Goal: Check status: Check status

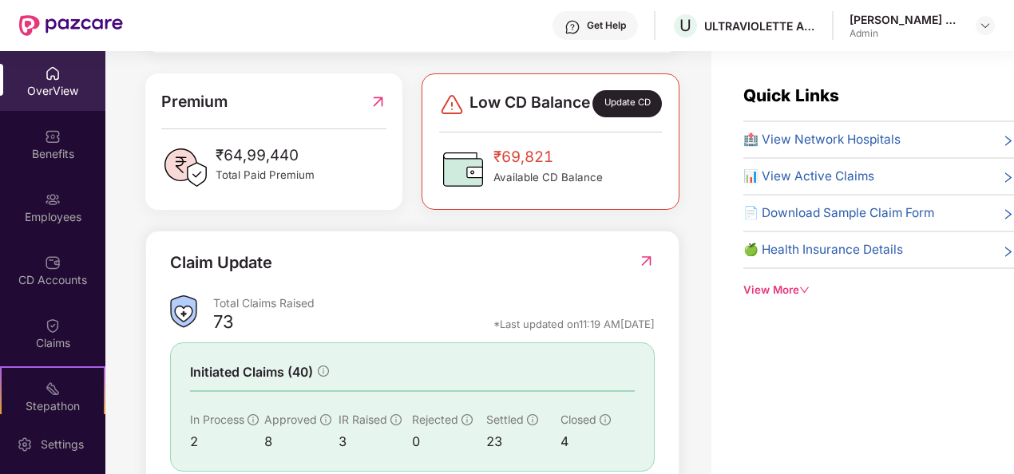
scroll to position [516, 0]
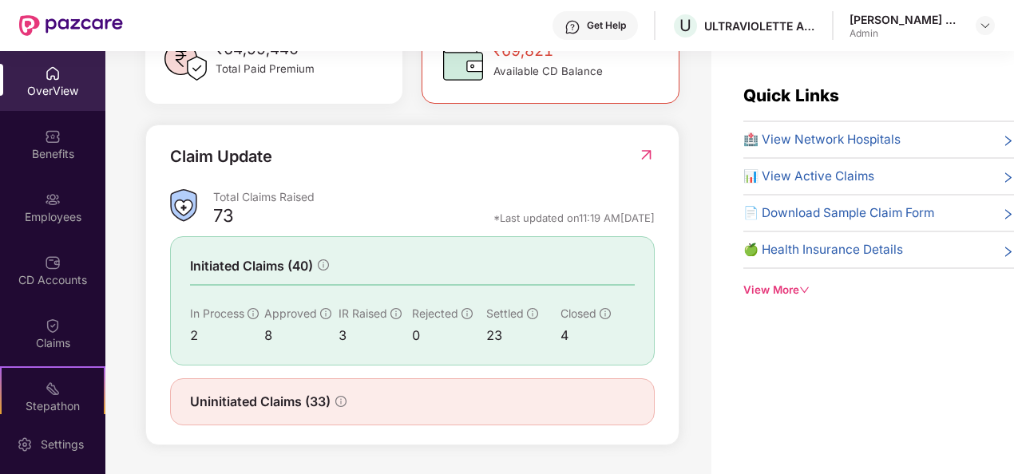
click at [644, 153] on img at bounding box center [646, 155] width 17 height 16
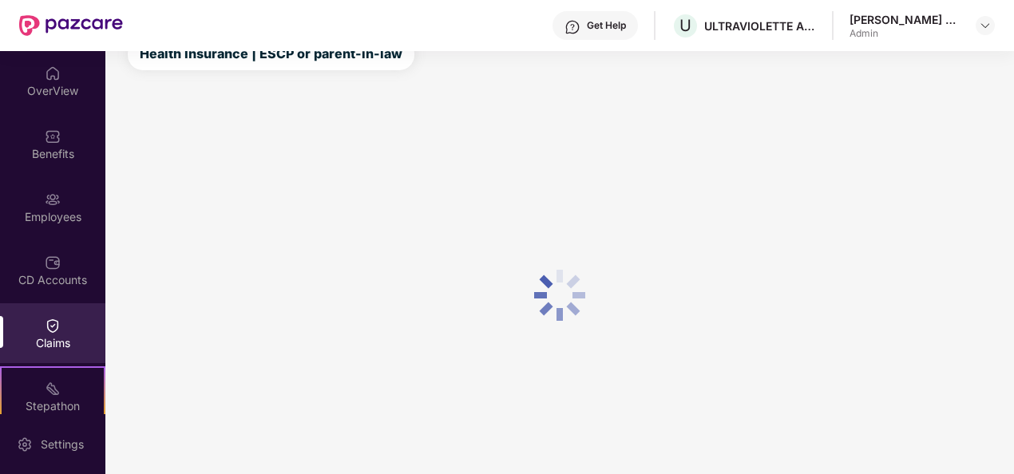
scroll to position [104, 0]
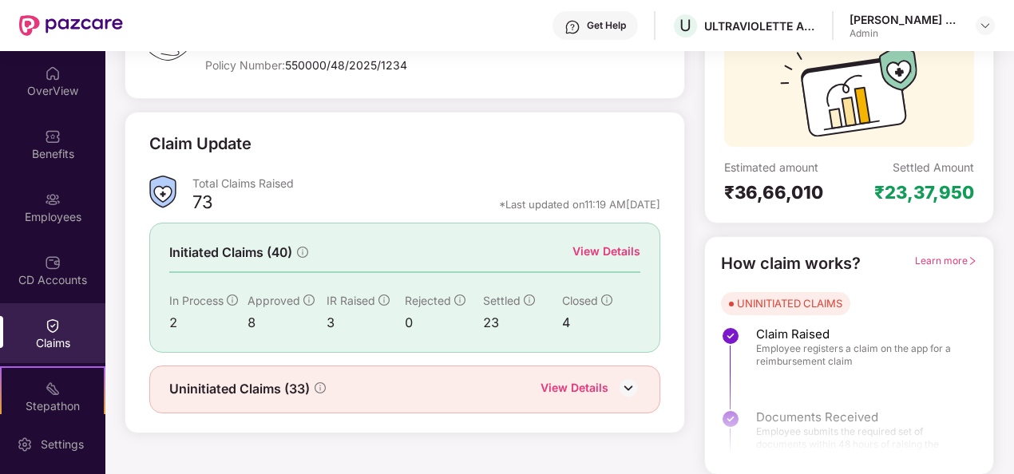
click at [607, 248] on div "View Details" at bounding box center [607, 252] width 68 height 18
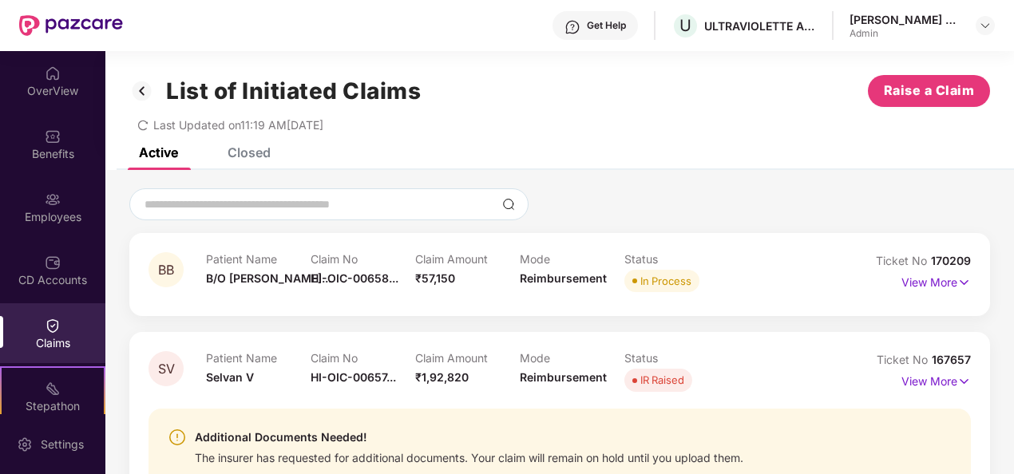
click at [256, 152] on div "Closed" at bounding box center [249, 153] width 43 height 16
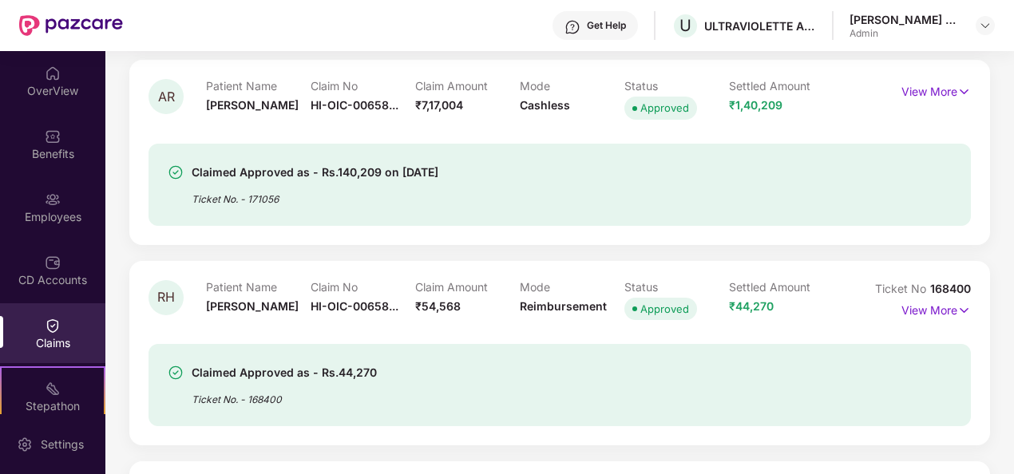
scroll to position [399, 0]
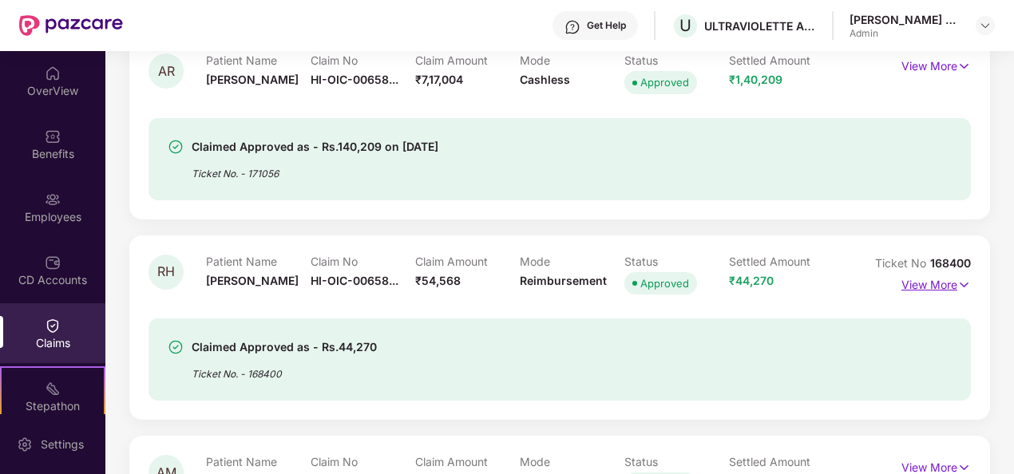
click at [949, 277] on p "View More" at bounding box center [936, 283] width 69 height 22
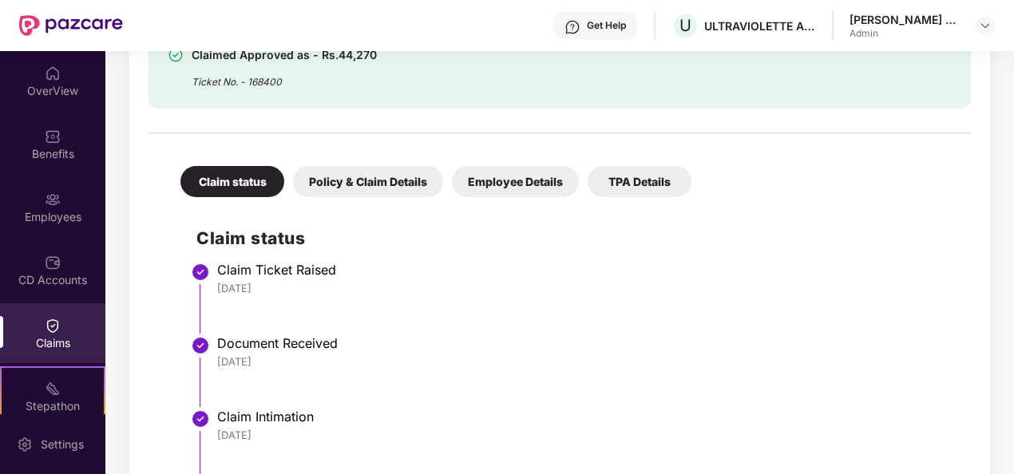
scroll to position [639, 0]
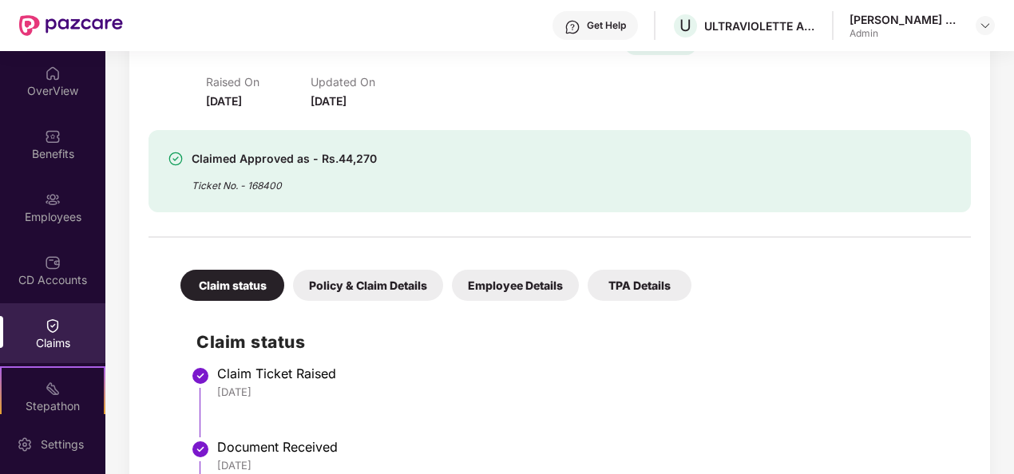
click at [382, 285] on div "Policy & Claim Details" at bounding box center [368, 285] width 150 height 31
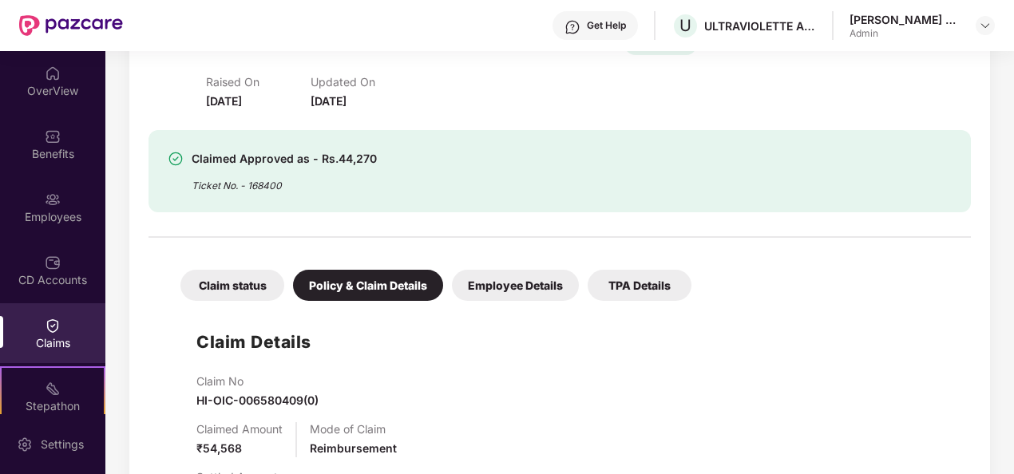
click at [228, 280] on div "Claim status" at bounding box center [233, 285] width 104 height 31
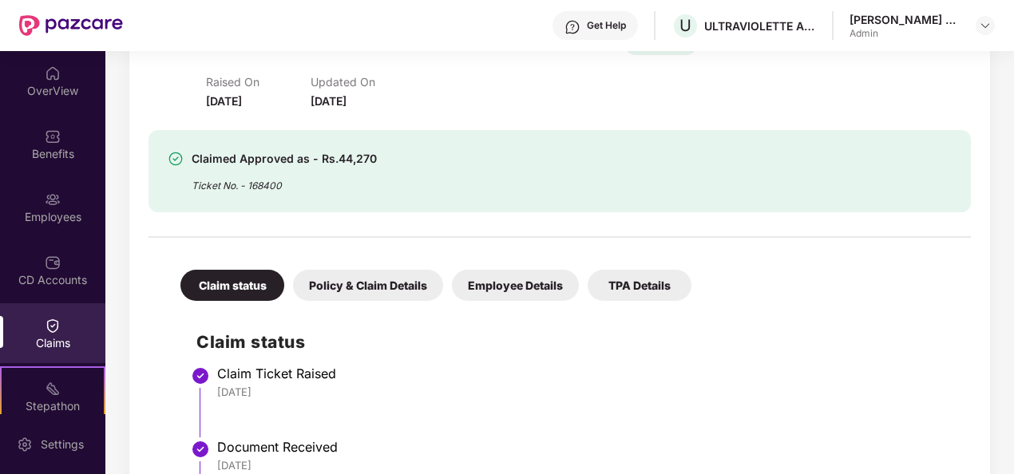
click at [458, 286] on div "Employee Details" at bounding box center [515, 285] width 127 height 31
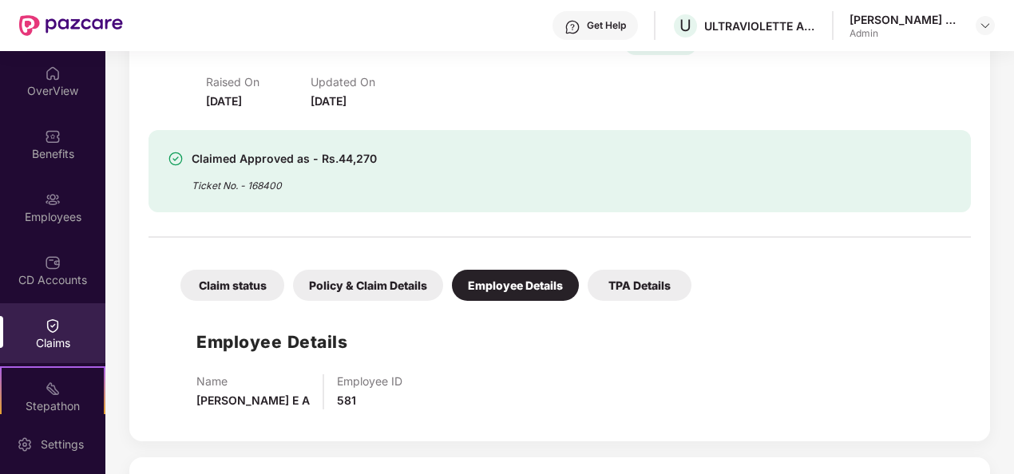
click at [637, 280] on div "TPA Details" at bounding box center [640, 285] width 104 height 31
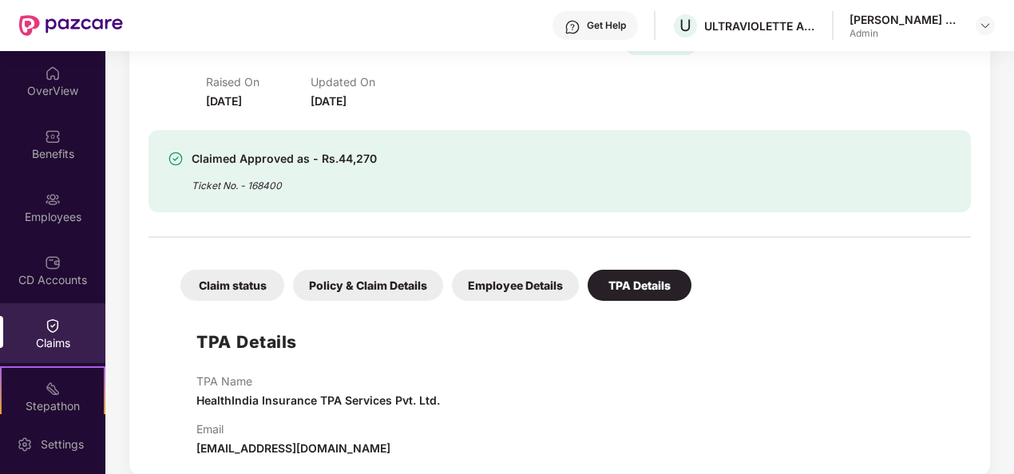
click at [502, 284] on div "Employee Details" at bounding box center [515, 285] width 127 height 31
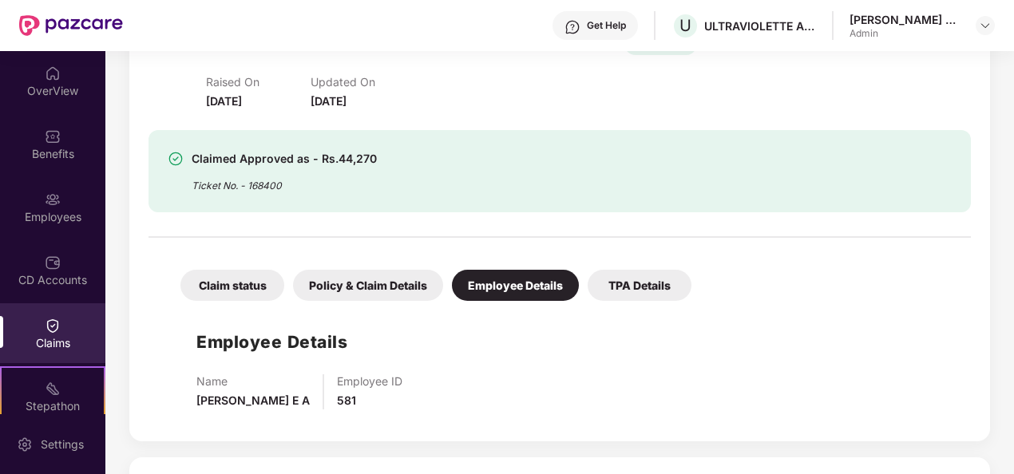
click at [370, 270] on div "Policy & Claim Details" at bounding box center [368, 285] width 150 height 31
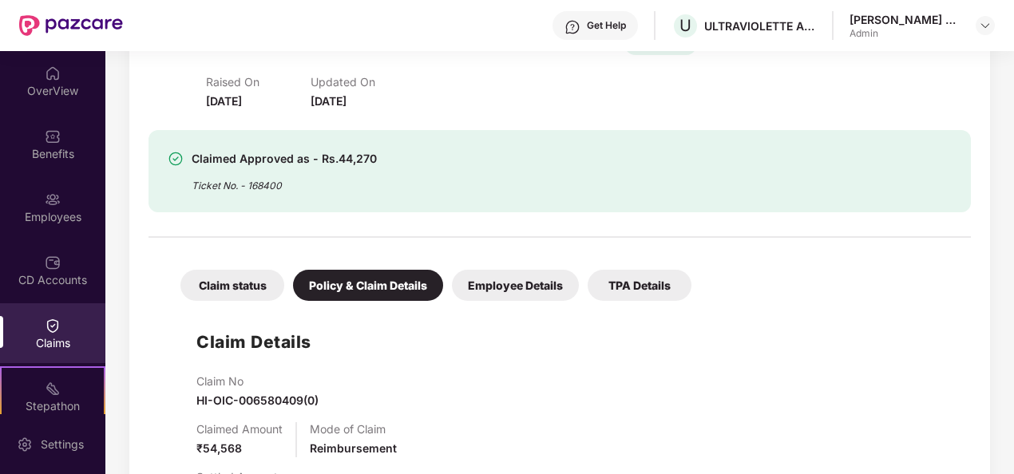
click at [231, 291] on div "Claim status" at bounding box center [233, 285] width 104 height 31
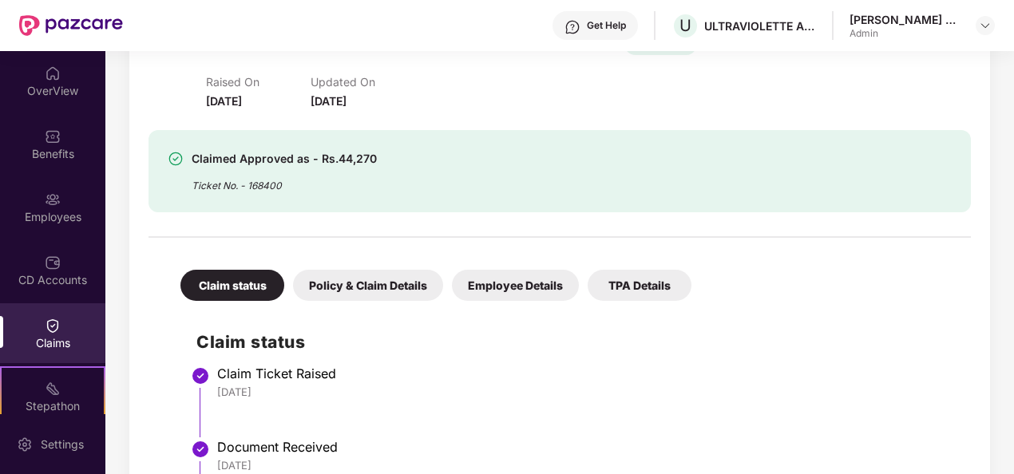
scroll to position [479, 0]
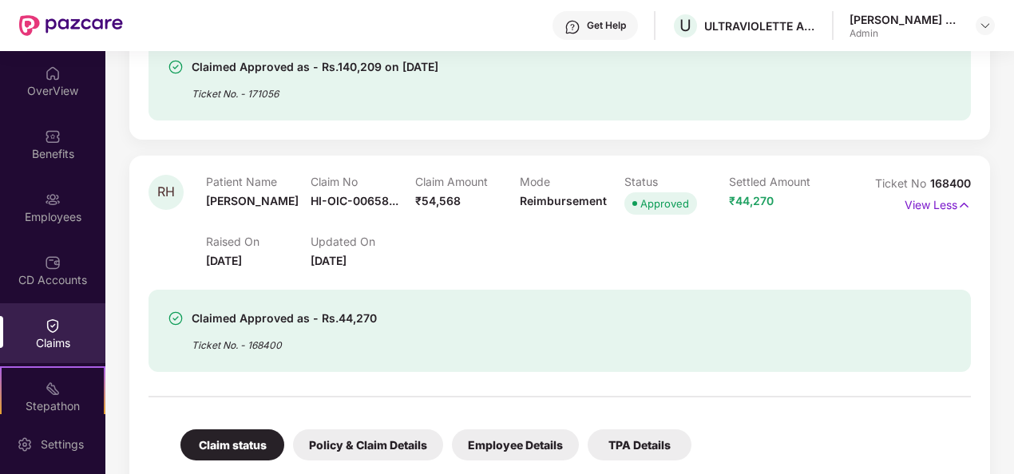
drag, startPoint x: 426, startPoint y: 268, endPoint x: 201, endPoint y: 238, distance: 227.2
click at [201, 238] on div "RH Patient Name [PERSON_NAME] Claim No HI-OIC-00658... Claim Amount ₹54,568 Mod…" at bounding box center [491, 222] width 685 height 95
drag, startPoint x: 201, startPoint y: 238, endPoint x: 424, endPoint y: 275, distance: 226.7
click at [431, 265] on div "Raised On [DATE] Updated On [DATE]" at bounding box center [520, 244] width 629 height 51
click at [405, 264] on div "Updated On [DATE]" at bounding box center [363, 252] width 105 height 35
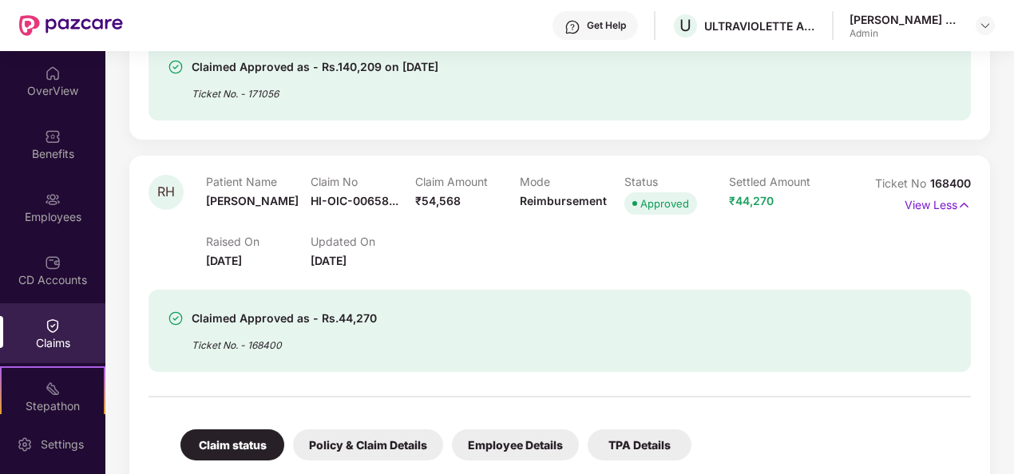
drag, startPoint x: 393, startPoint y: 264, endPoint x: 189, endPoint y: 210, distance: 211.4
click at [189, 210] on div "RH Patient Name [PERSON_NAME] Claim No HI-OIC-00658... Claim Amount ₹54,568 Mod…" at bounding box center [491, 222] width 685 height 95
click at [414, 252] on div "Updated On [DATE]" at bounding box center [363, 252] width 105 height 35
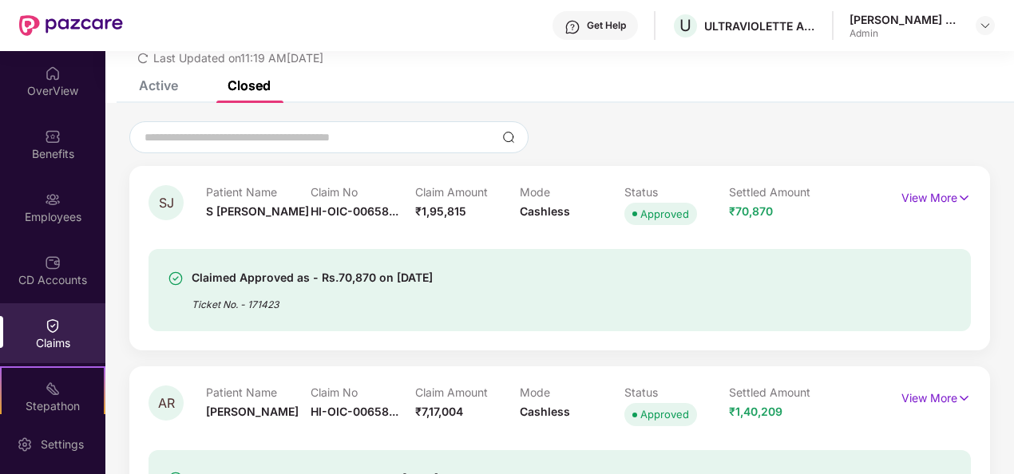
scroll to position [0, 0]
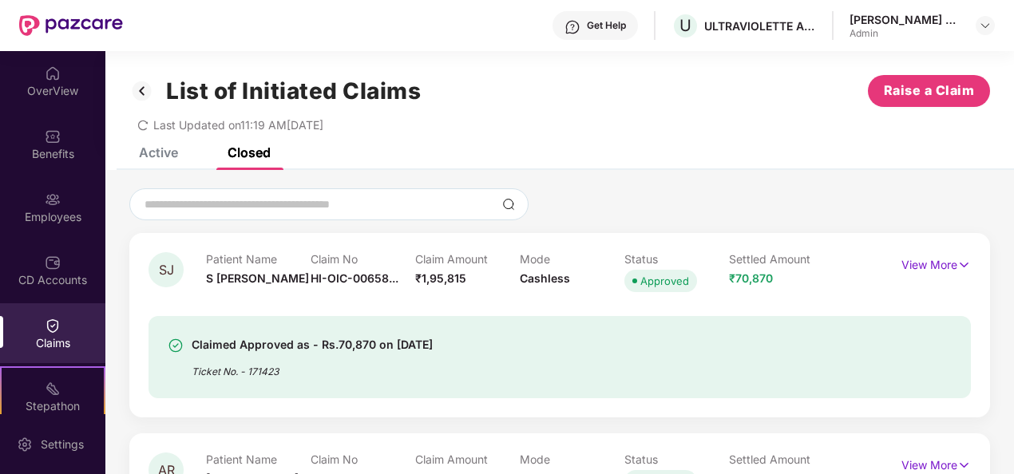
click at [154, 148] on div "Active" at bounding box center [158, 153] width 39 height 16
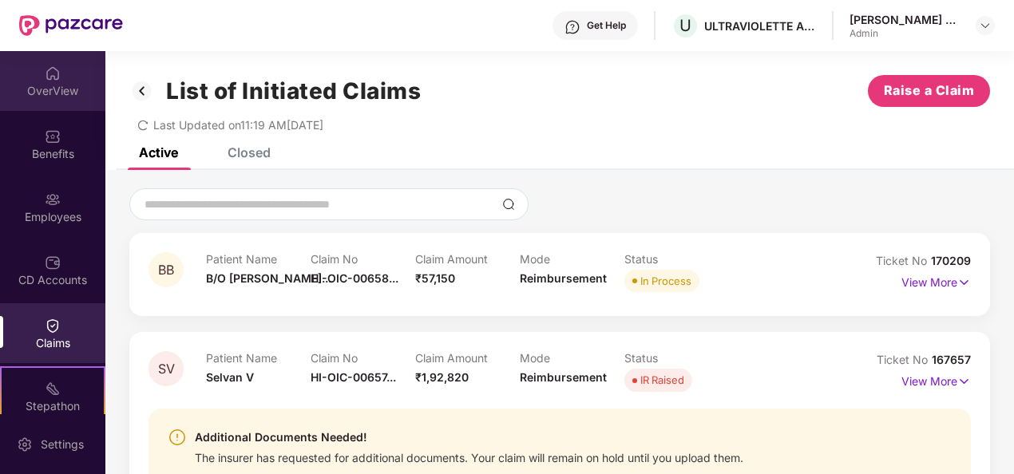
click at [59, 92] on div "OverView" at bounding box center [52, 91] width 105 height 16
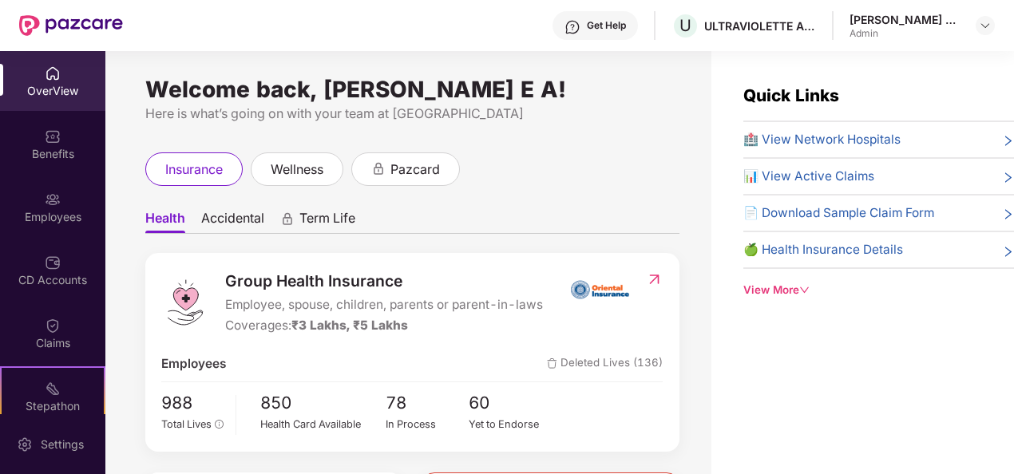
click at [59, 80] on div "OverView" at bounding box center [52, 81] width 105 height 60
click at [34, 66] on div "OverView" at bounding box center [52, 81] width 105 height 60
click at [50, 153] on div "Benefits" at bounding box center [52, 154] width 105 height 16
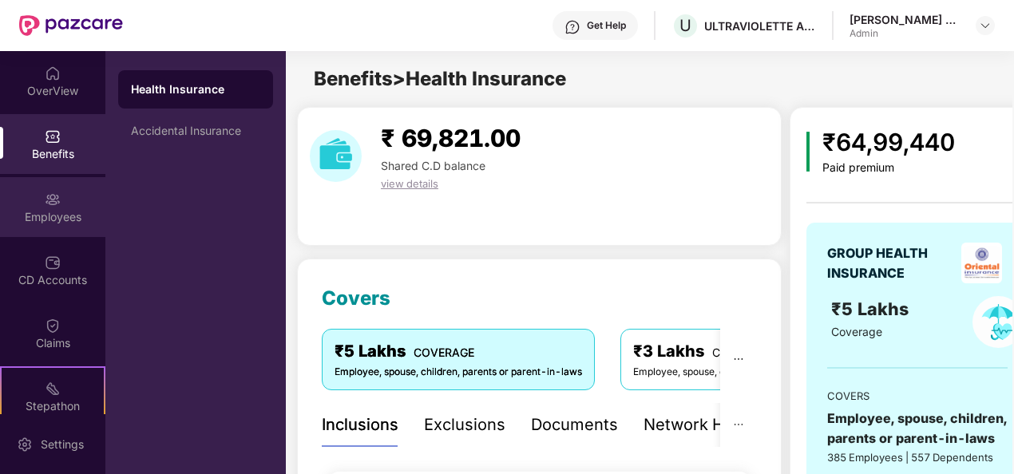
click at [53, 201] on img at bounding box center [53, 200] width 16 height 16
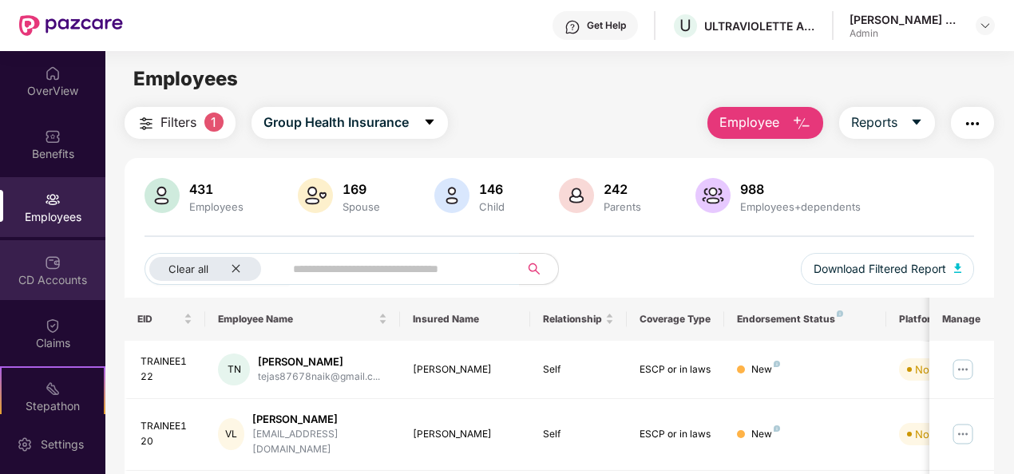
click at [52, 273] on div "CD Accounts" at bounding box center [52, 280] width 105 height 16
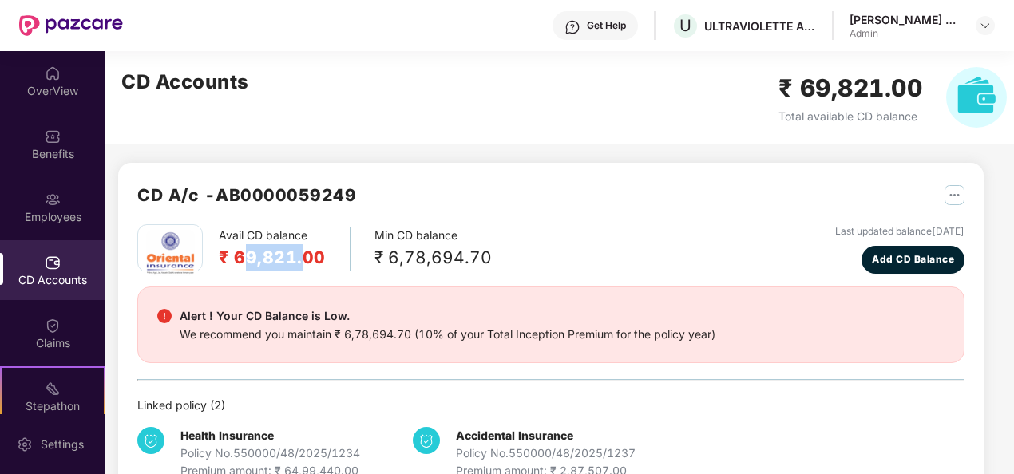
drag, startPoint x: 241, startPoint y: 255, endPoint x: 303, endPoint y: 256, distance: 61.5
click at [303, 256] on h2 "₹ 69,821.00" at bounding box center [272, 257] width 107 height 26
drag, startPoint x: 303, startPoint y: 256, endPoint x: 461, endPoint y: 214, distance: 163.5
click at [486, 206] on div "CD A/c - AB0000059249" at bounding box center [551, 203] width 828 height 42
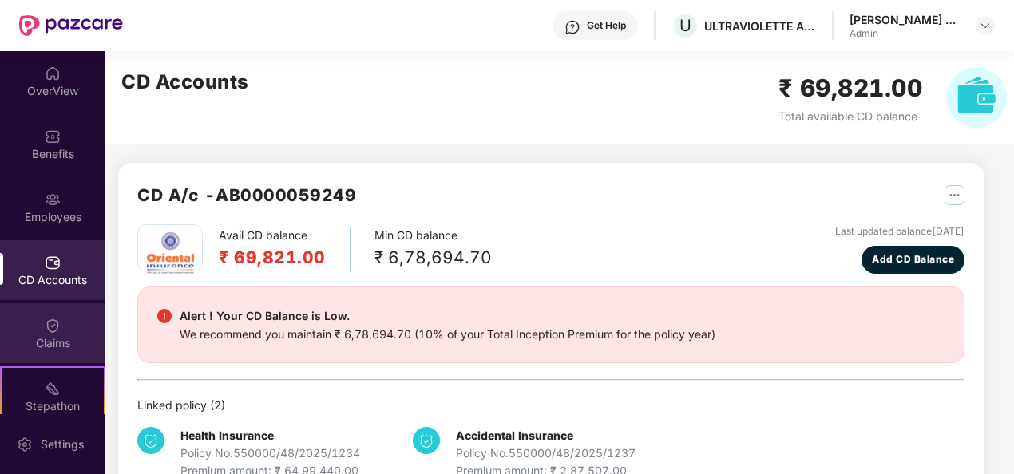
click at [66, 333] on div "Claims" at bounding box center [52, 334] width 105 height 60
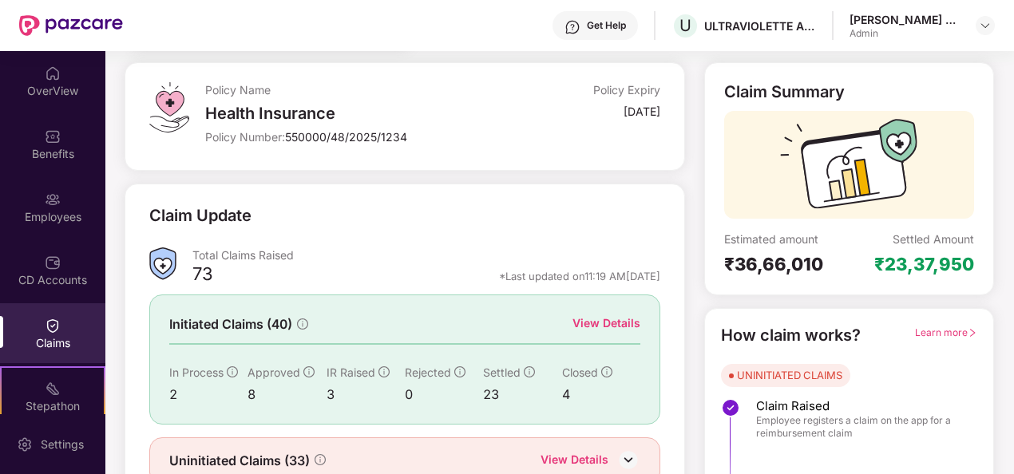
scroll to position [150, 0]
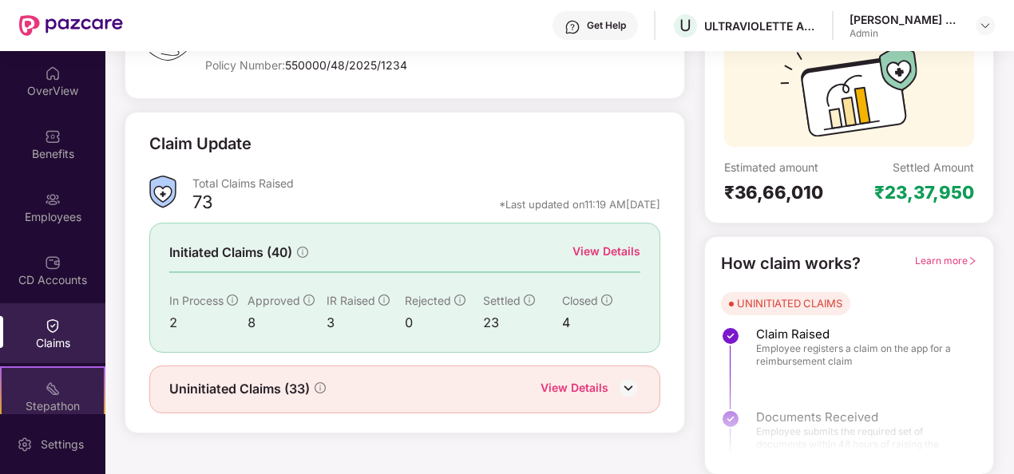
click at [48, 394] on img at bounding box center [53, 389] width 16 height 16
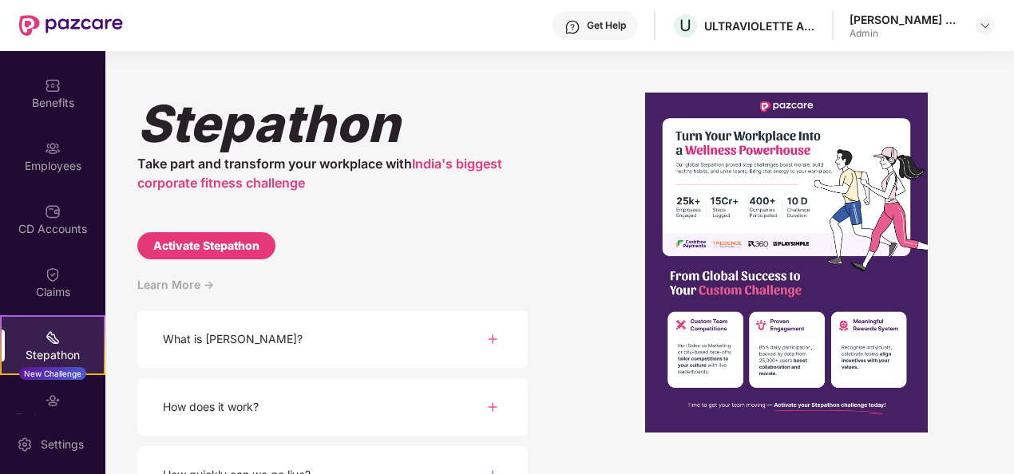
scroll to position [141, 0]
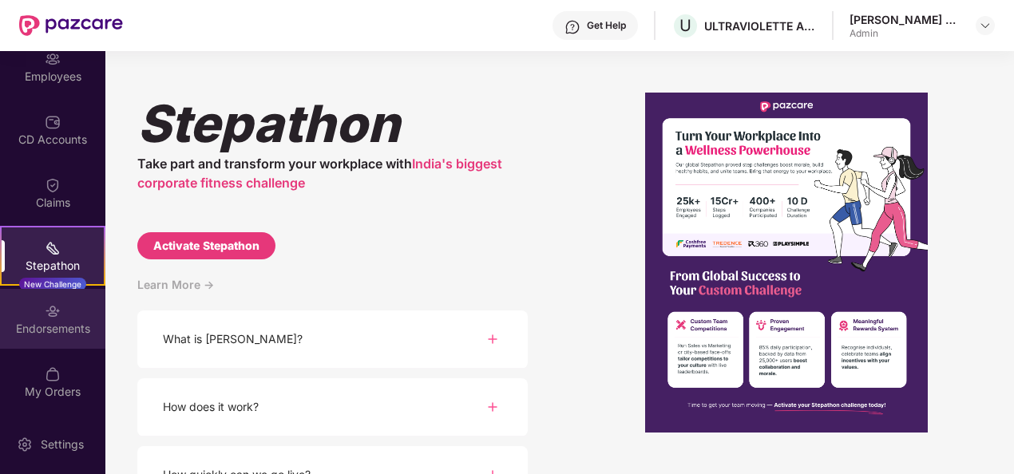
click at [51, 347] on div "Endorsements" at bounding box center [52, 319] width 105 height 60
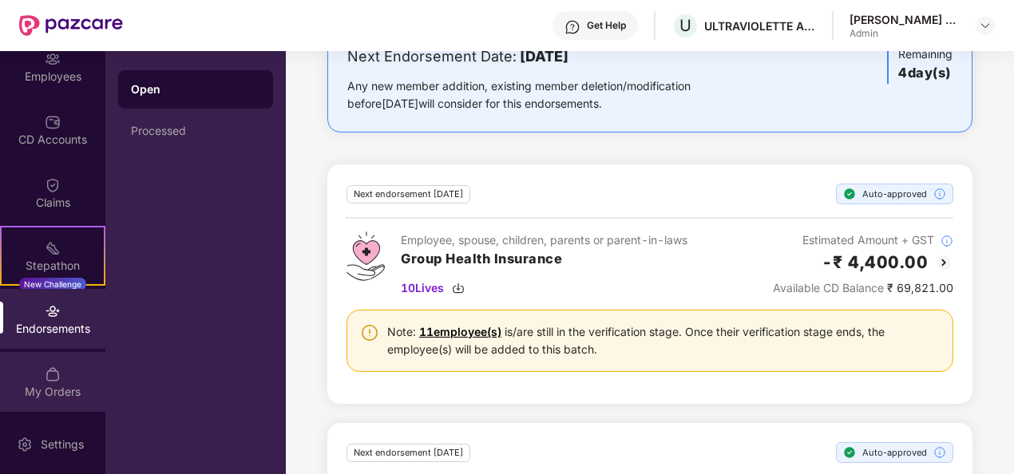
click at [62, 376] on div "My Orders" at bounding box center [52, 382] width 105 height 60
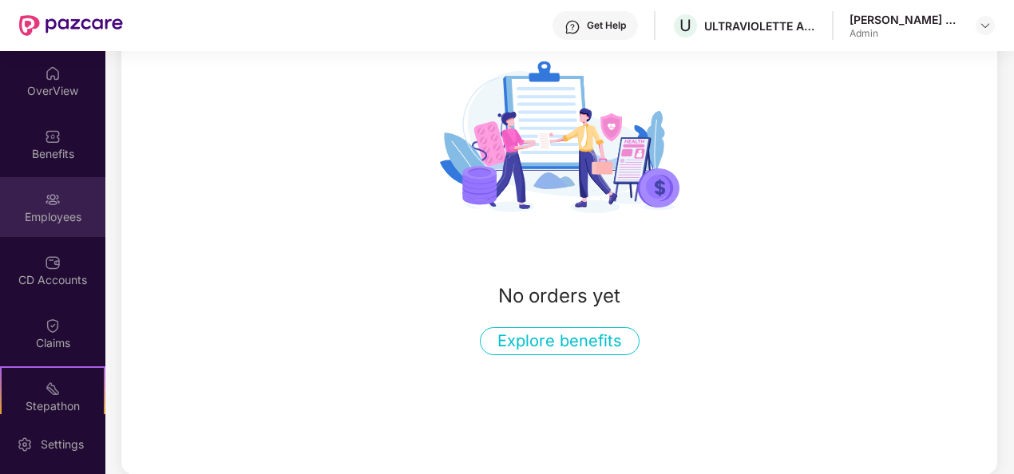
scroll to position [0, 0]
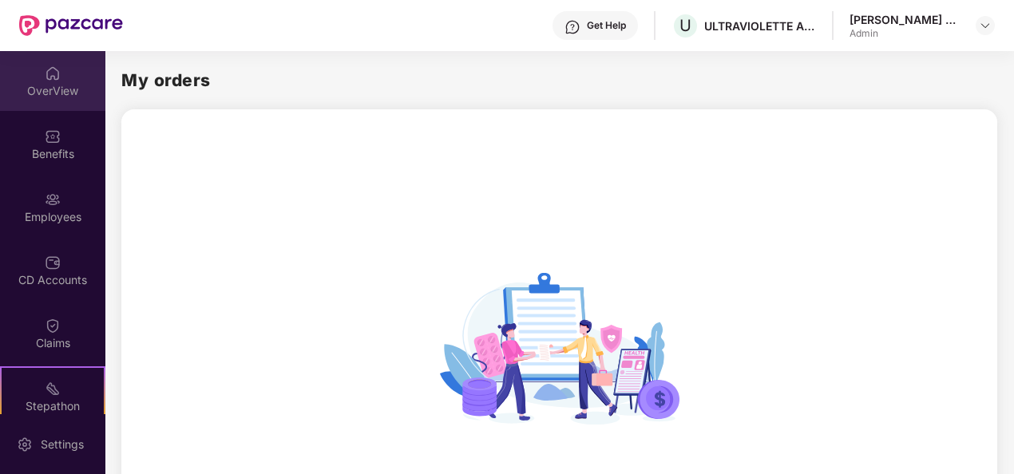
click at [40, 89] on div "OverView" at bounding box center [52, 91] width 105 height 16
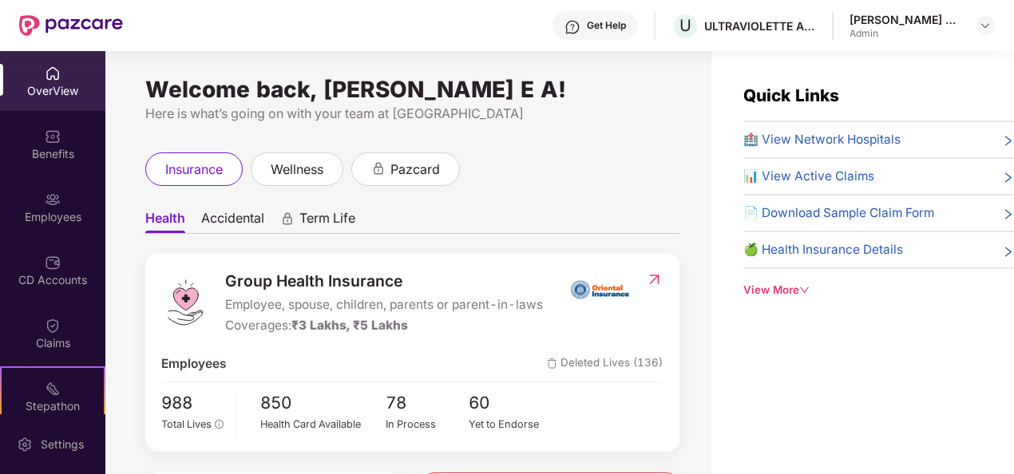
click at [45, 78] on img at bounding box center [53, 74] width 16 height 16
click at [50, 148] on div "Benefits" at bounding box center [52, 154] width 105 height 16
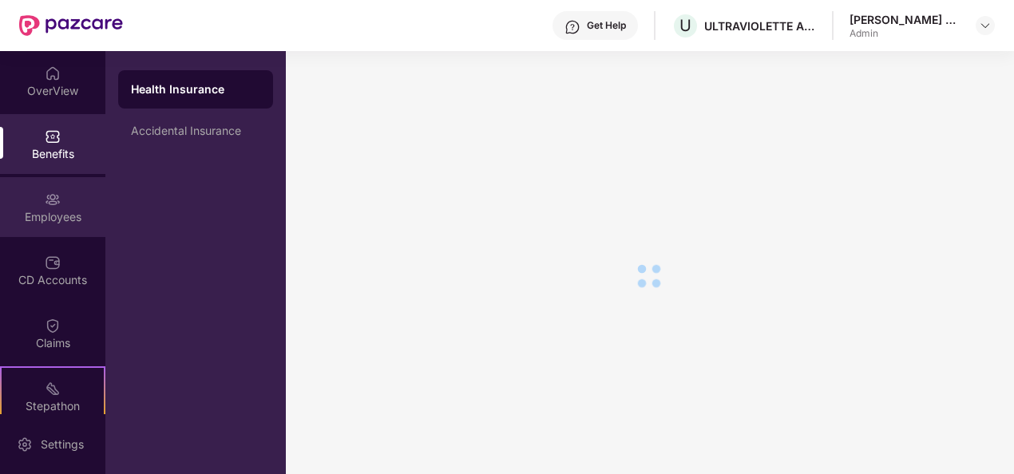
click at [69, 214] on div "Employees" at bounding box center [52, 217] width 105 height 16
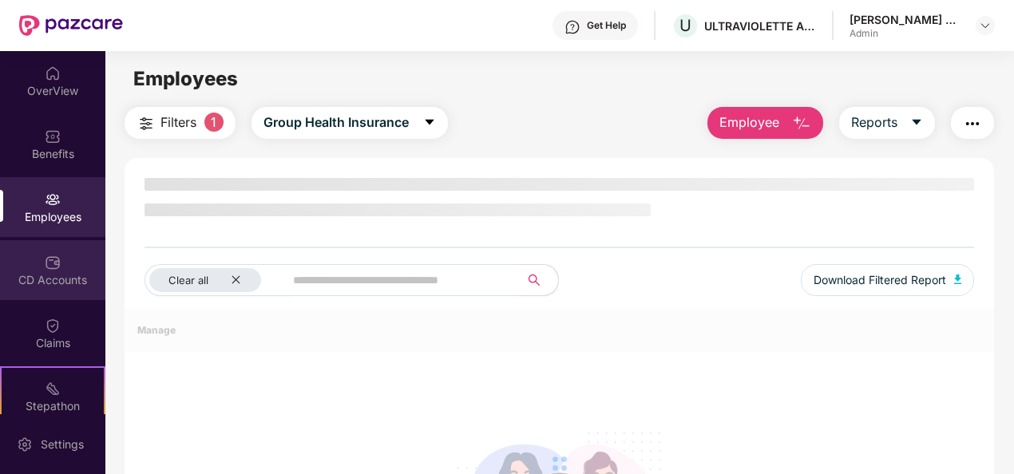
click at [59, 265] on div "CD Accounts" at bounding box center [52, 270] width 105 height 60
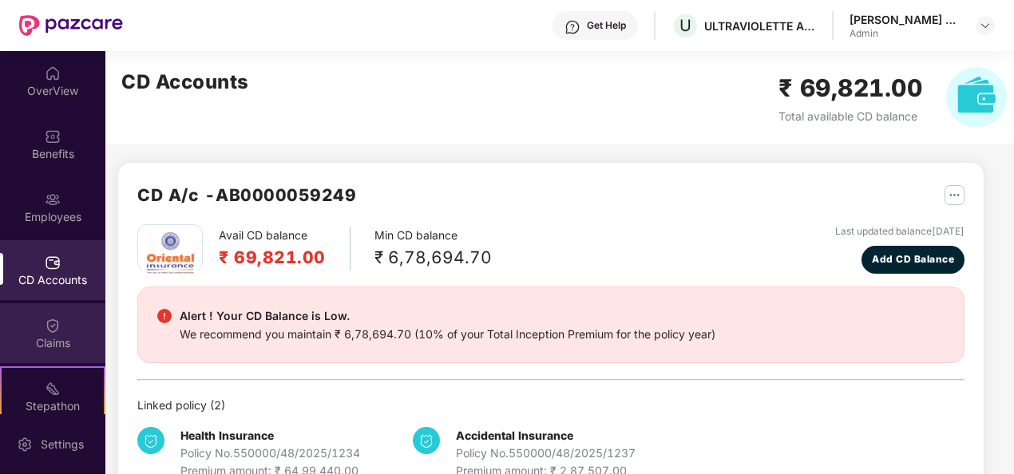
click at [46, 336] on div "Claims" at bounding box center [52, 344] width 105 height 16
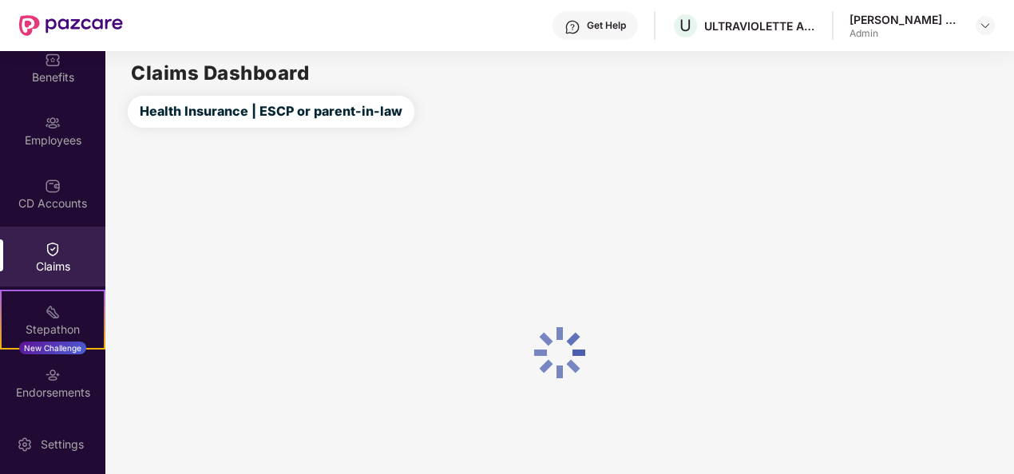
scroll to position [141, 0]
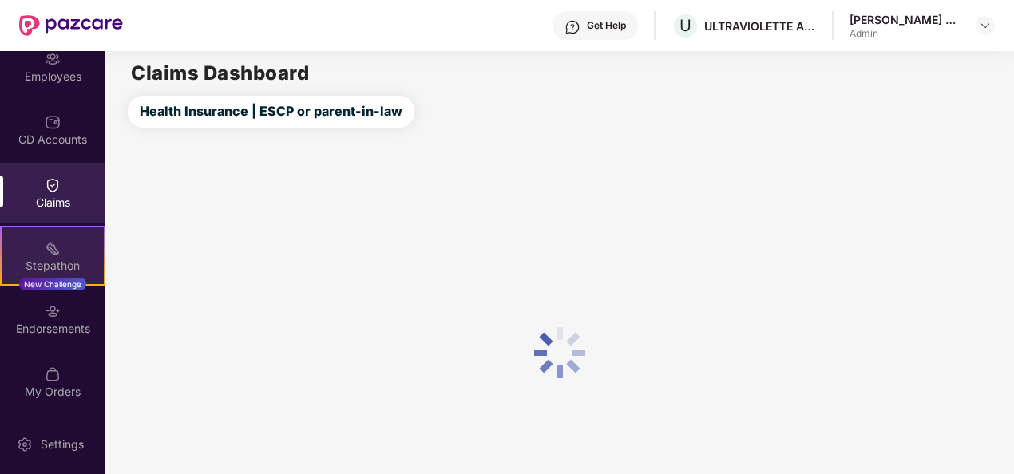
click at [42, 271] on div "Stepathon" at bounding box center [53, 266] width 102 height 16
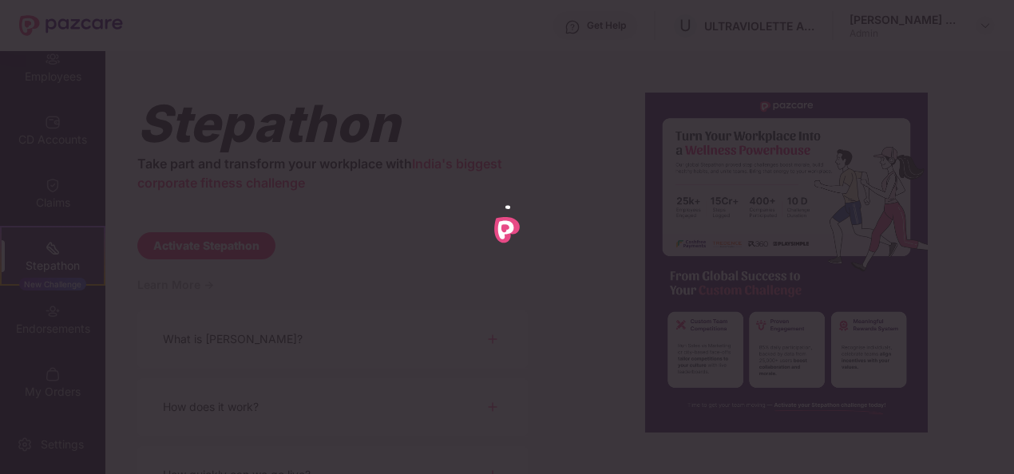
click at [49, 331] on div at bounding box center [507, 237] width 1014 height 474
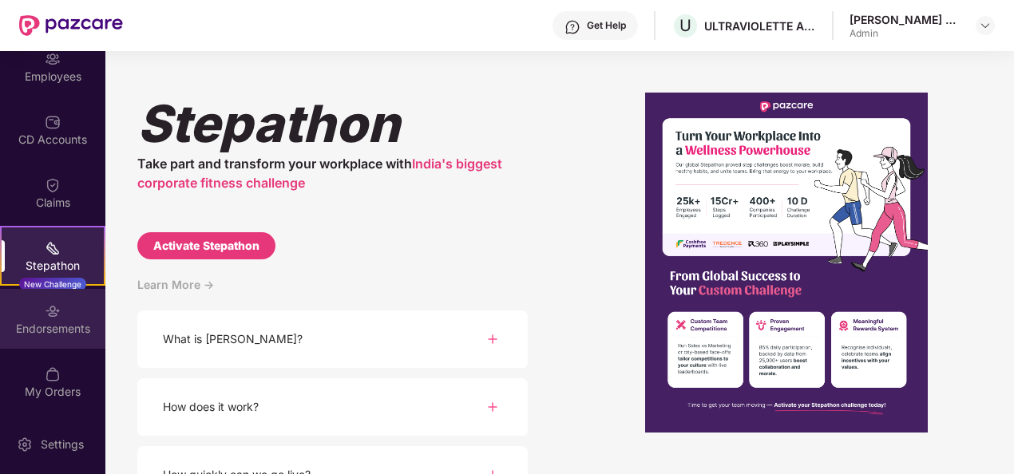
click at [34, 347] on div "Endorsements" at bounding box center [52, 319] width 105 height 60
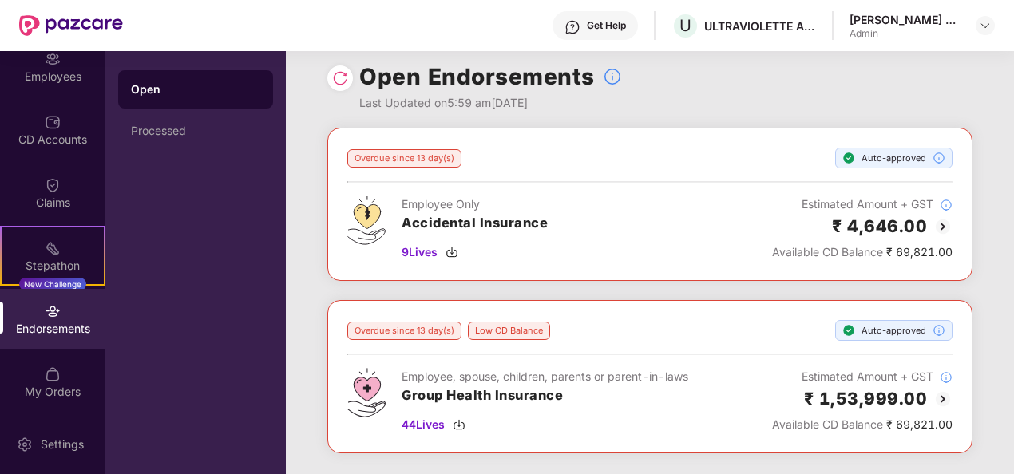
scroll to position [0, 0]
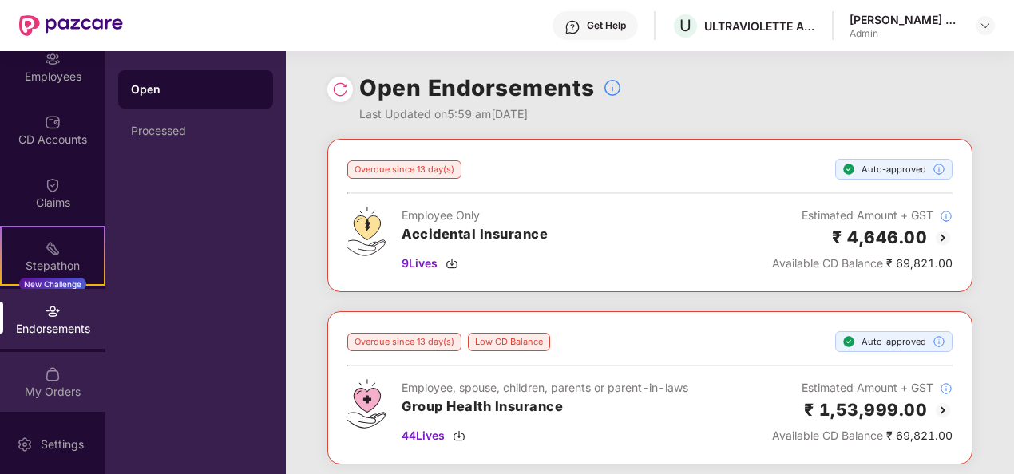
click at [58, 363] on div "My Orders" at bounding box center [52, 382] width 105 height 60
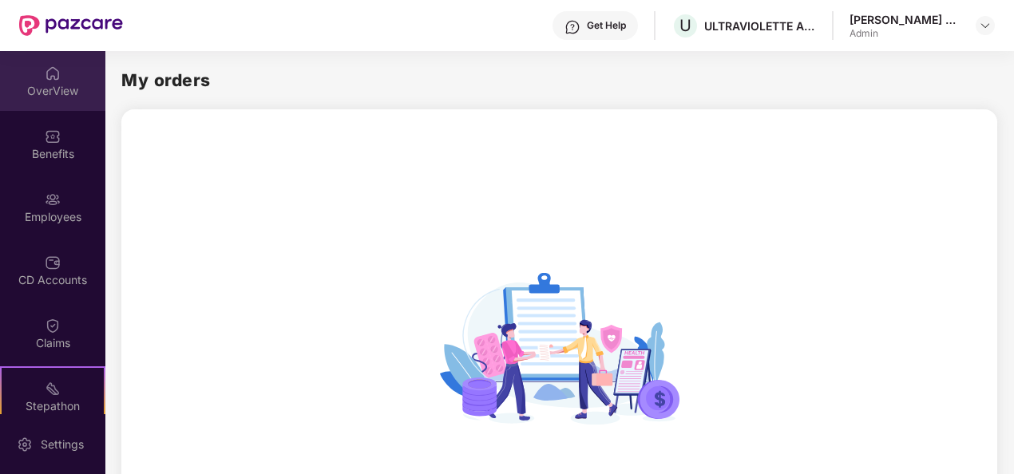
click at [48, 83] on div "OverView" at bounding box center [52, 91] width 105 height 16
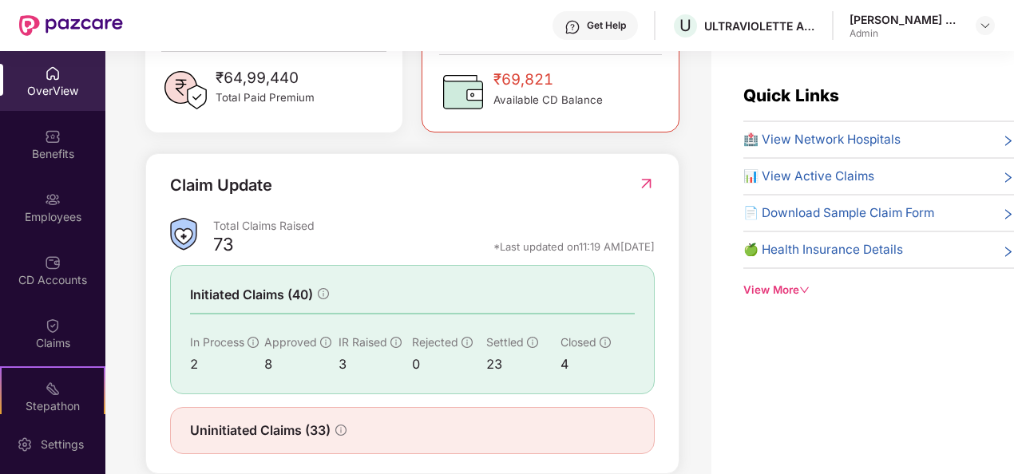
scroll to position [479, 0]
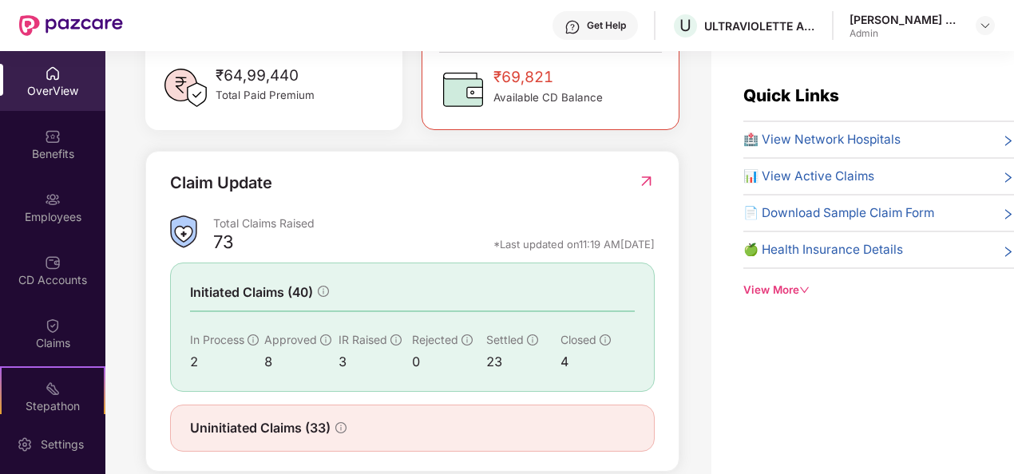
click at [631, 195] on div "Claim Update" at bounding box center [412, 193] width 485 height 44
click at [643, 189] on img at bounding box center [646, 181] width 17 height 16
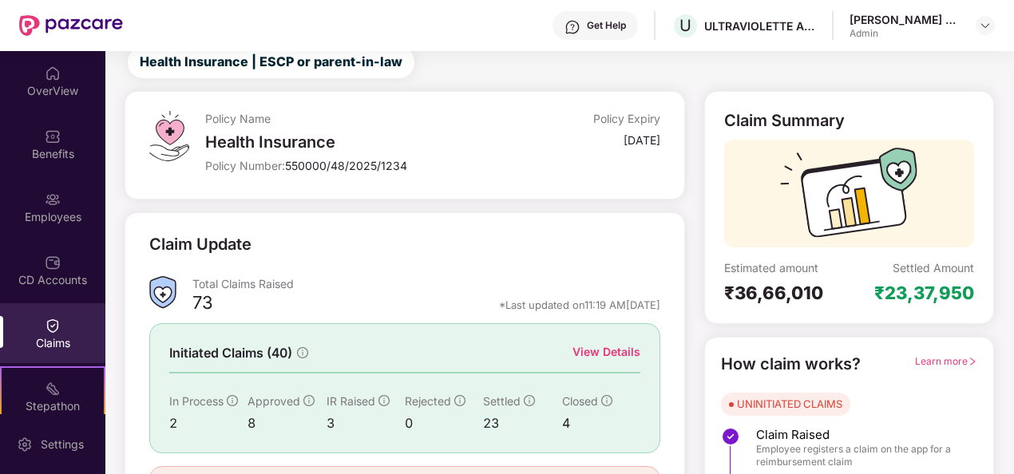
scroll to position [0, 0]
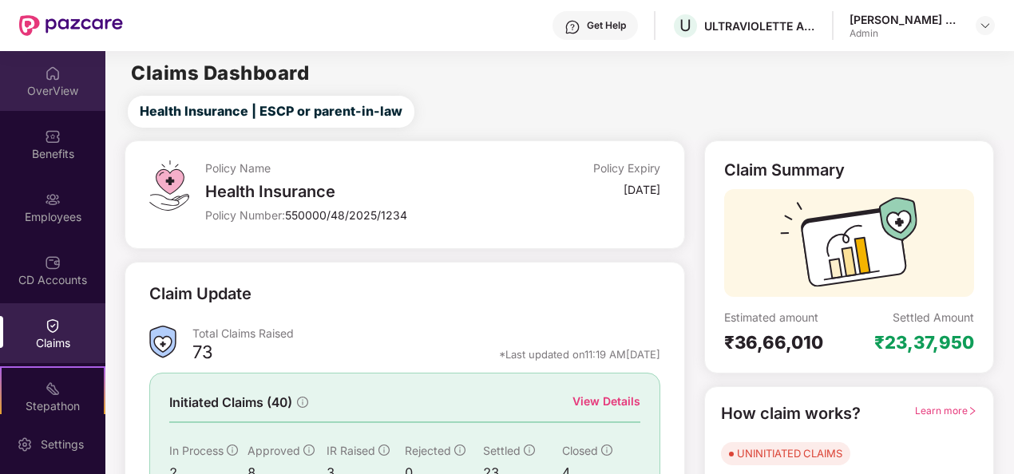
click at [70, 62] on div "OverView" at bounding box center [52, 81] width 105 height 60
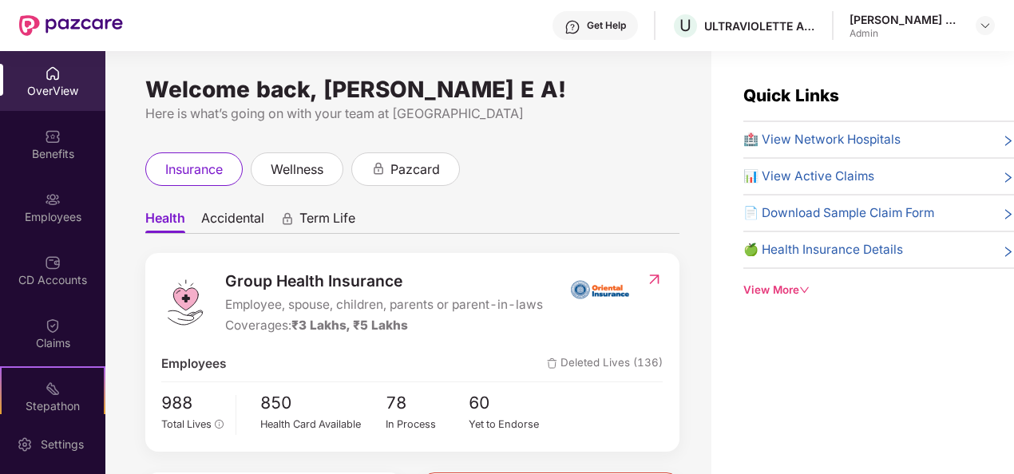
click at [43, 61] on div "OverView" at bounding box center [52, 81] width 105 height 60
click at [51, 97] on div "OverView" at bounding box center [52, 91] width 105 height 16
click at [45, 133] on img at bounding box center [53, 137] width 16 height 16
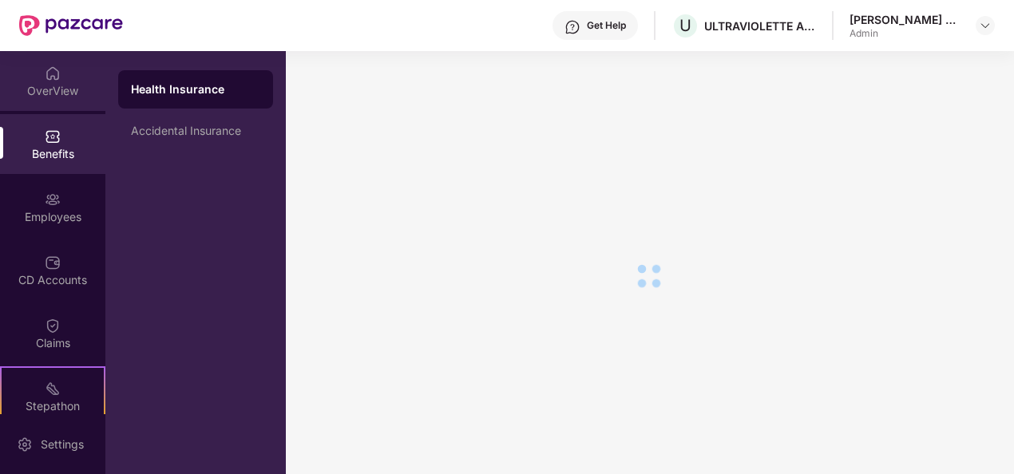
click at [56, 67] on img at bounding box center [53, 74] width 16 height 16
click at [33, 240] on div "OverView Benefits Employees CD Accounts Claims Stepathon New Challenge Endorsem…" at bounding box center [52, 232] width 105 height 363
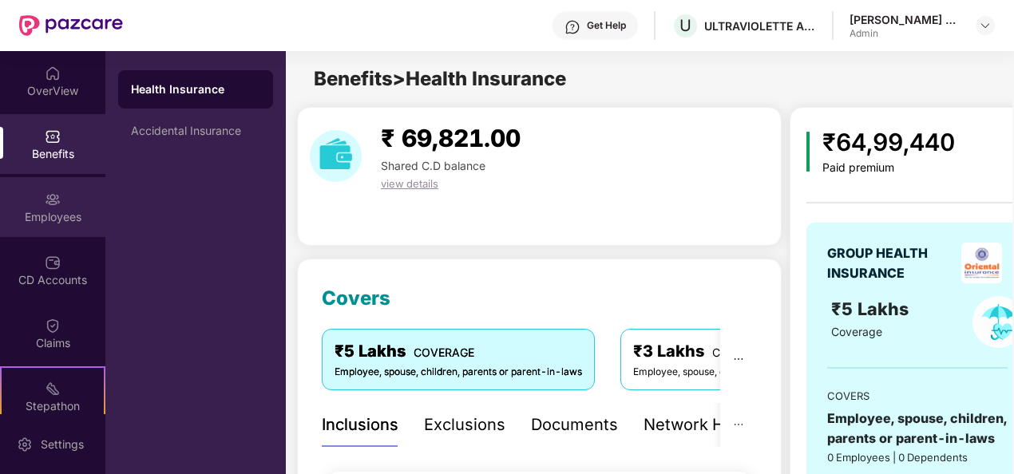
click at [50, 210] on div "Employees" at bounding box center [52, 217] width 105 height 16
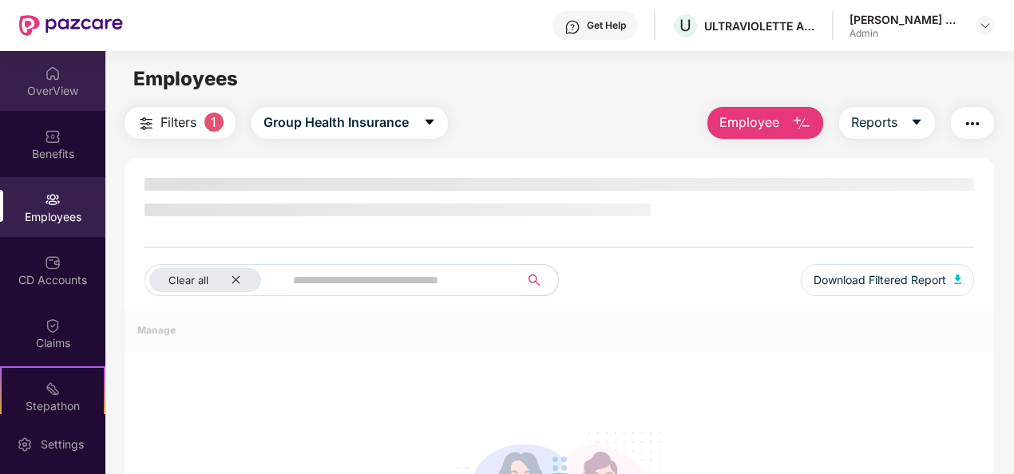
click at [57, 75] on img at bounding box center [53, 74] width 16 height 16
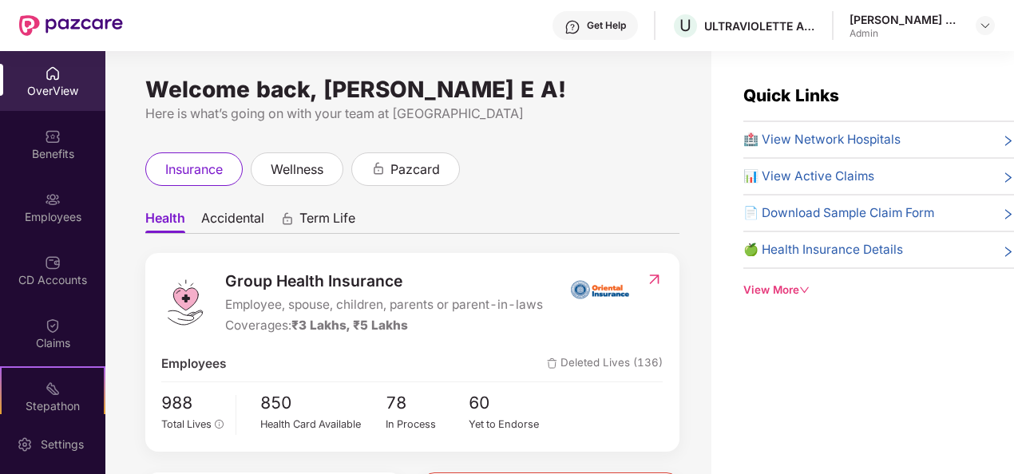
click at [51, 104] on div "OverView" at bounding box center [52, 81] width 105 height 60
